Goal: Communication & Community: Ask a question

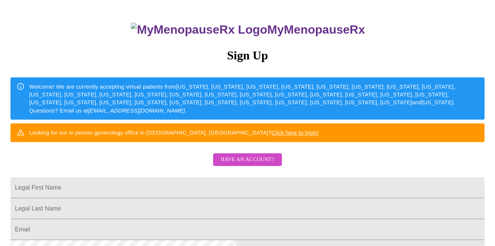
scroll to position [73, 0]
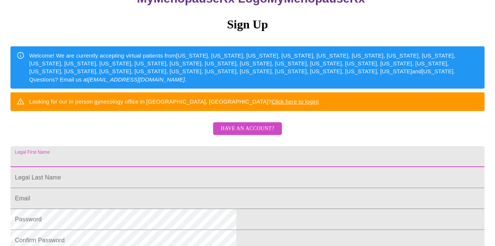
click at [211, 167] on input "Legal First Name" at bounding box center [247, 156] width 474 height 21
click at [196, 167] on input "Legal First Name" at bounding box center [247, 156] width 474 height 21
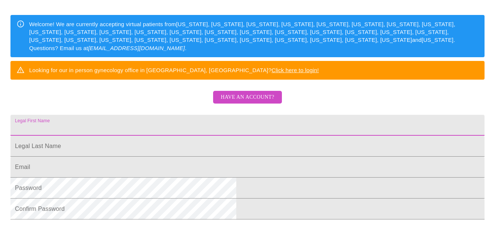
scroll to position [105, 0]
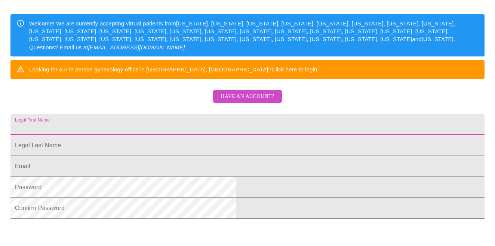
click at [231, 101] on span "Have an account?" at bounding box center [248, 96] width 54 height 9
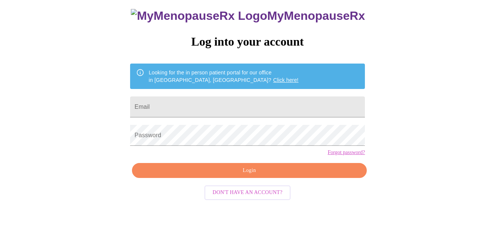
scroll to position [25, 0]
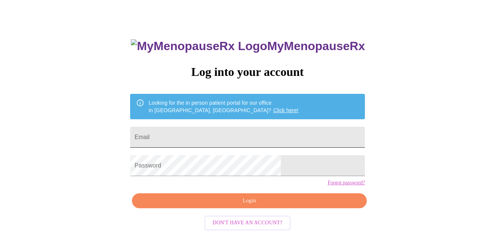
click at [213, 132] on input "Email" at bounding box center [247, 137] width 235 height 21
type input "[EMAIL_ADDRESS][DOMAIN_NAME]"
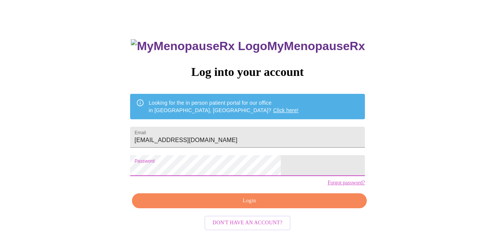
click at [238, 207] on button "Login" at bounding box center [249, 200] width 235 height 15
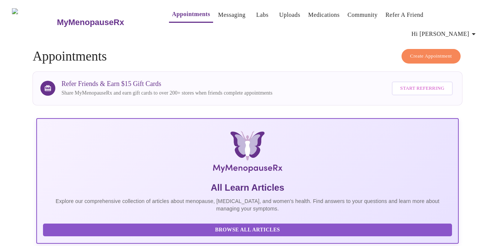
click at [218, 16] on link "Messaging" at bounding box center [231, 15] width 27 height 10
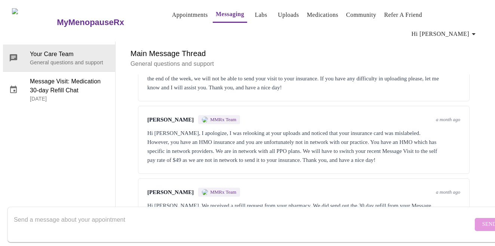
scroll to position [98, 0]
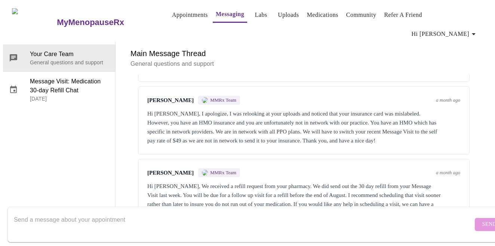
click at [316, 182] on div "Hi [PERSON_NAME], We received a refill request from your pharmacy. We did send …" at bounding box center [303, 200] width 313 height 36
click at [318, 182] on div "Hi [PERSON_NAME], We received a refill request from your pharmacy. We did send …" at bounding box center [303, 200] width 313 height 36
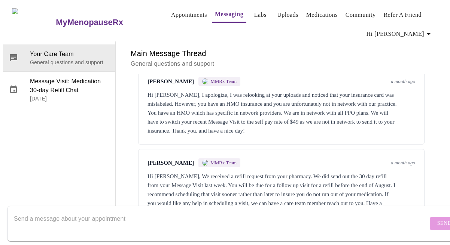
scroll to position [126, 0]
click at [242, 212] on textarea "Send a message about your appointment" at bounding box center [221, 224] width 414 height 24
type textarea "Hello, I"
